Goal: Information Seeking & Learning: Learn about a topic

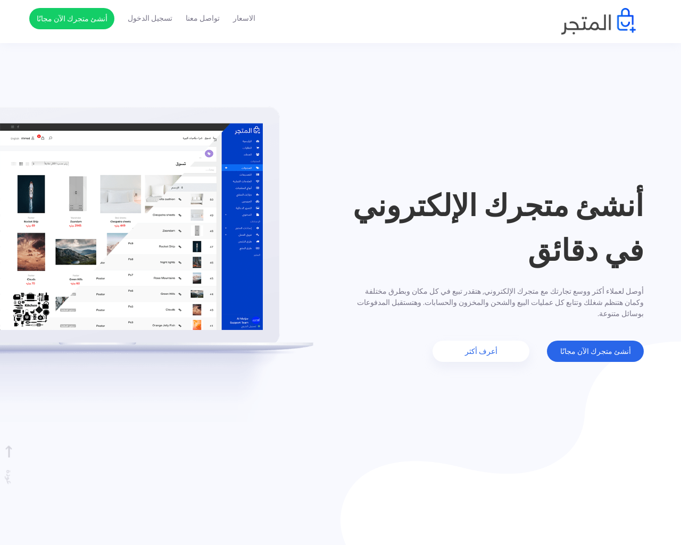
scroll to position [1201, 0]
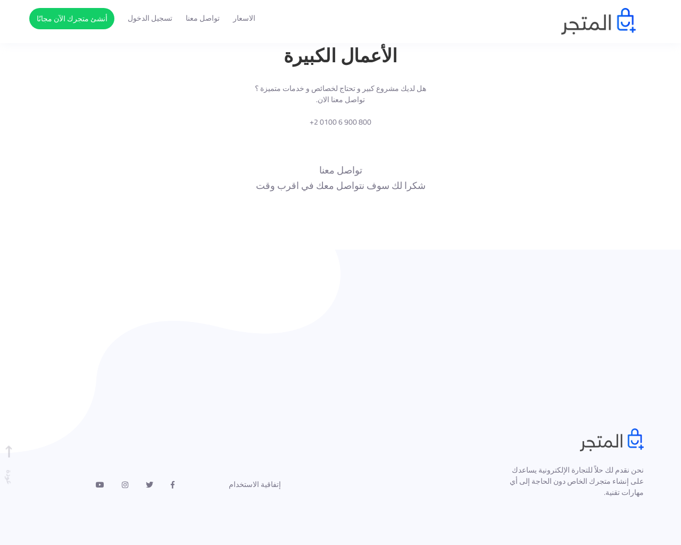
scroll to position [545, 0]
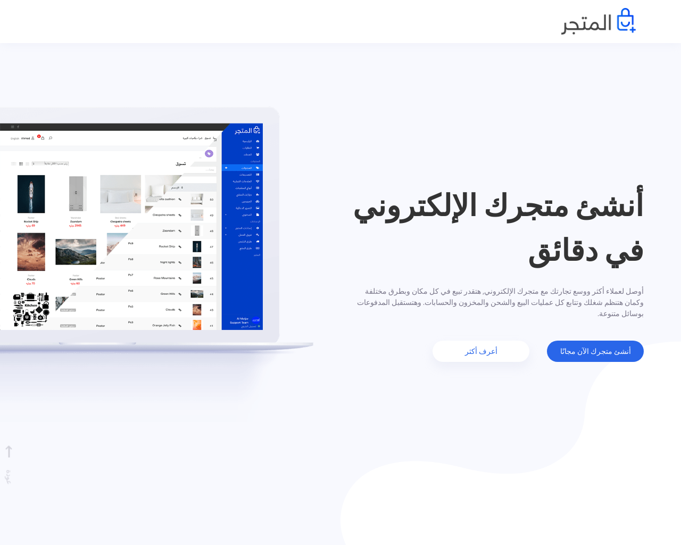
scroll to position [1201, 0]
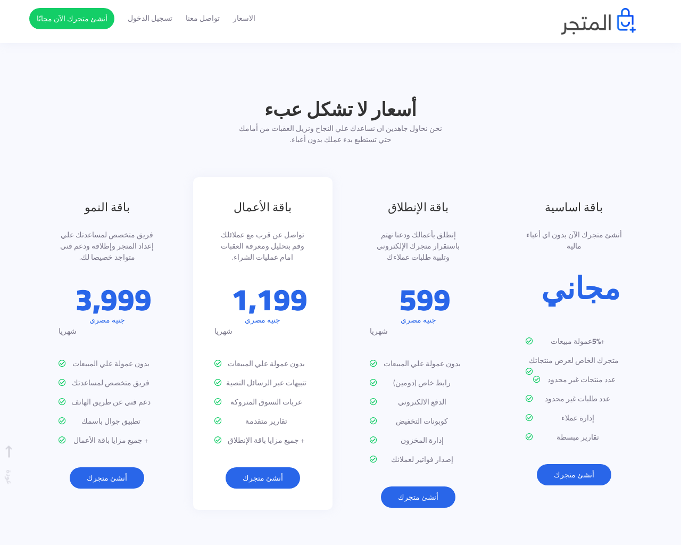
scroll to position [1795, 0]
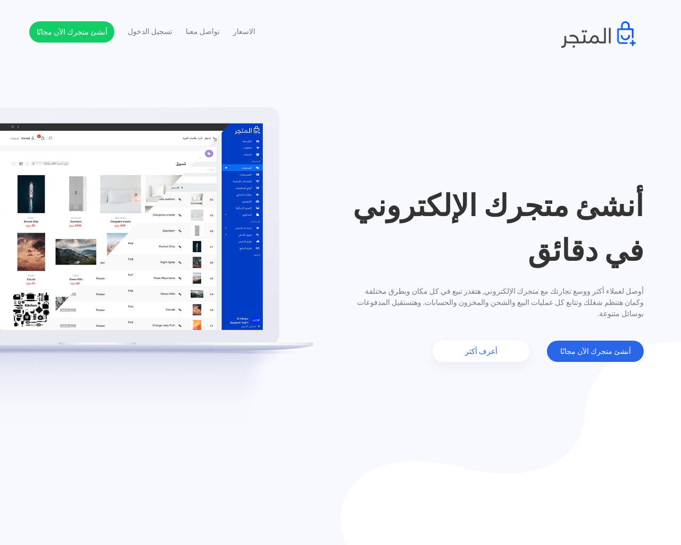
type input "EFSArCBy"
type input "[EMAIL_ADDRESS]"
type input "[PHONE_NUMBER]"
type textarea "20"
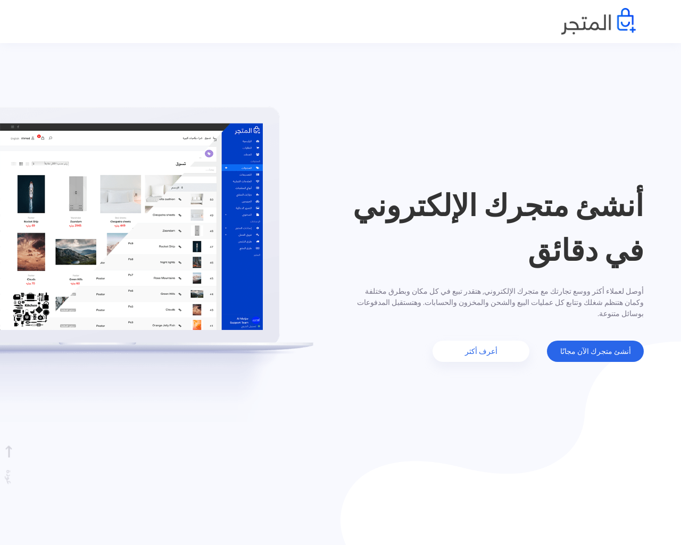
scroll to position [1201, 0]
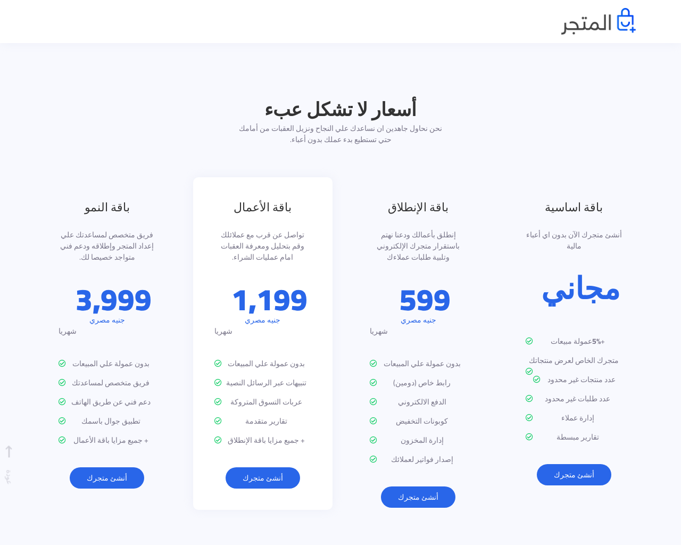
scroll to position [1795, 0]
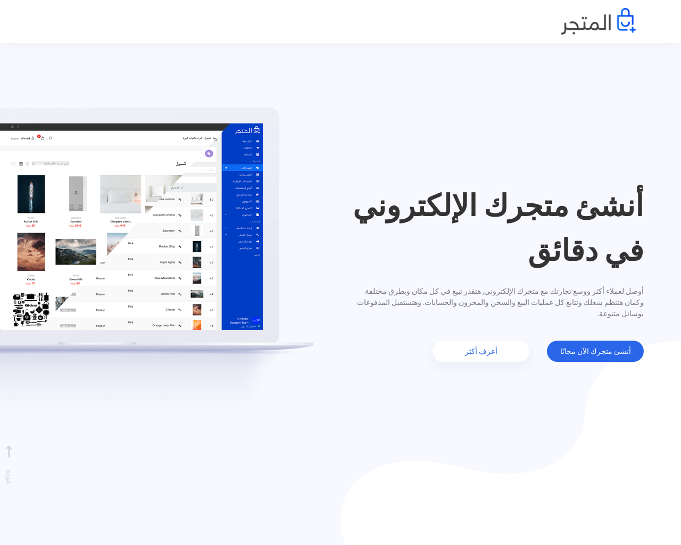
scroll to position [1201, 0]
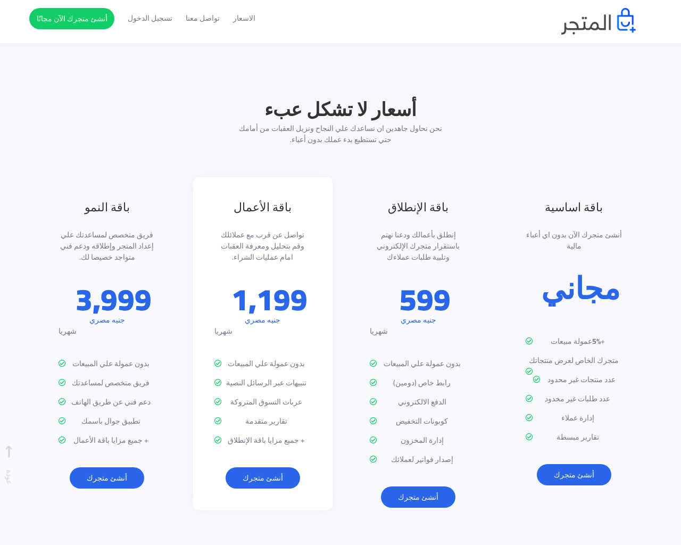
scroll to position [1795, 0]
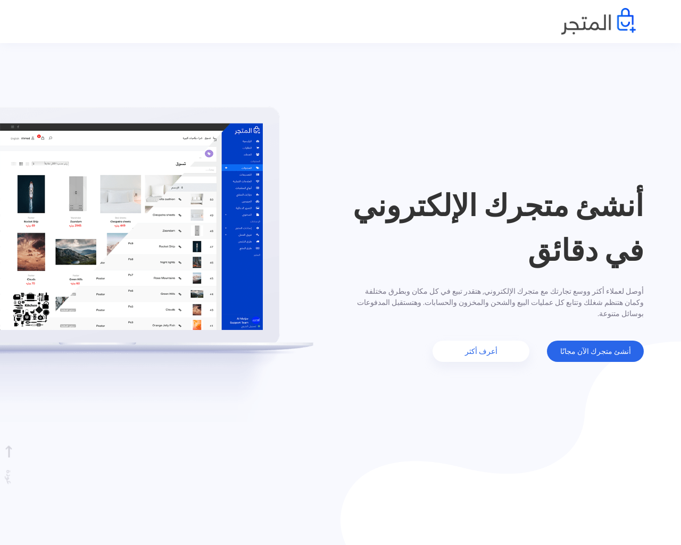
scroll to position [1201, 0]
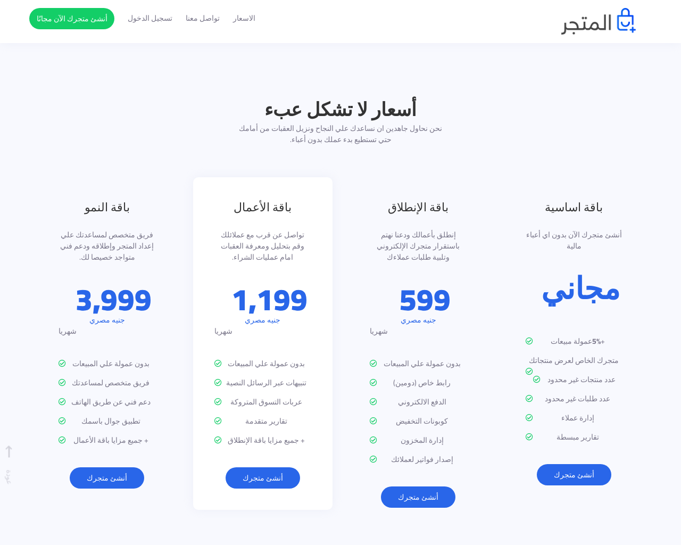
scroll to position [1795, 0]
